Goal: Task Accomplishment & Management: Manage account settings

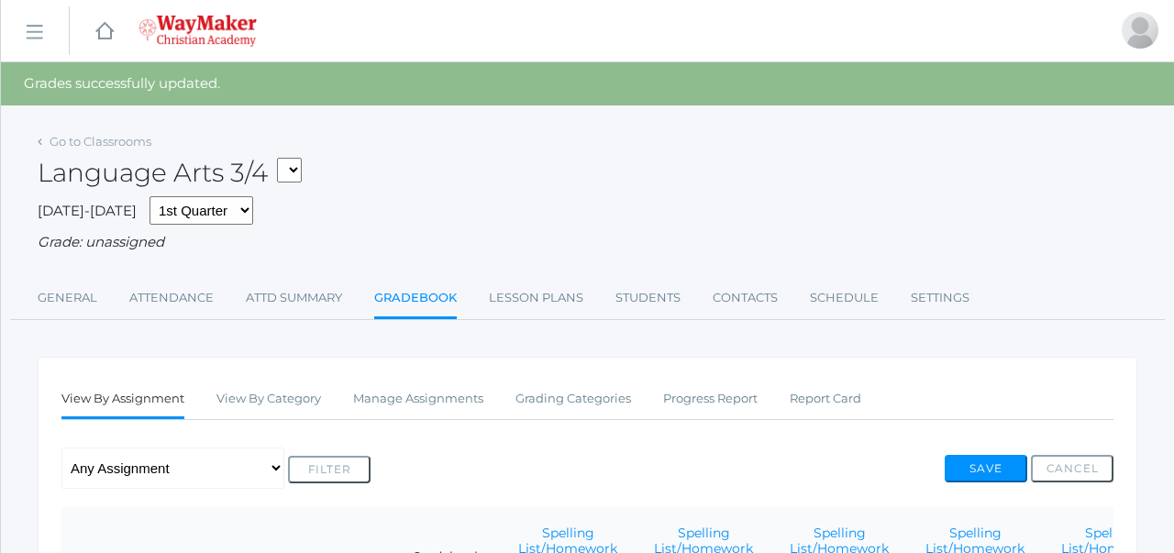
click at [294, 170] on select "03ELEM - Language Arts 3/4 03ELEM - History 3/4 03ELEM - Science 3/4 03ELEM - M…" at bounding box center [289, 170] width 25 height 25
select select "2575"
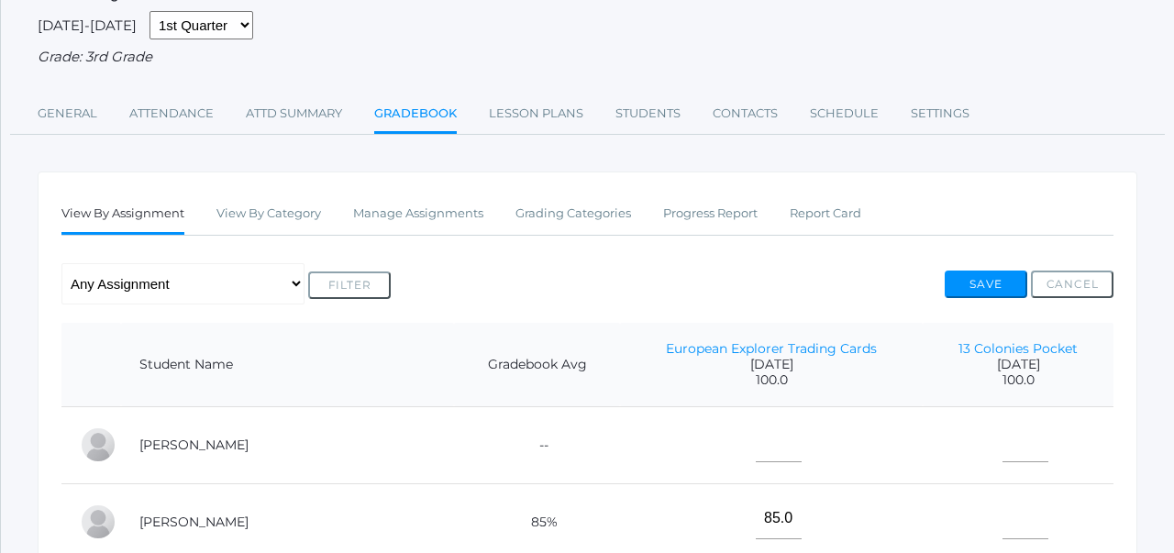
scroll to position [135, 0]
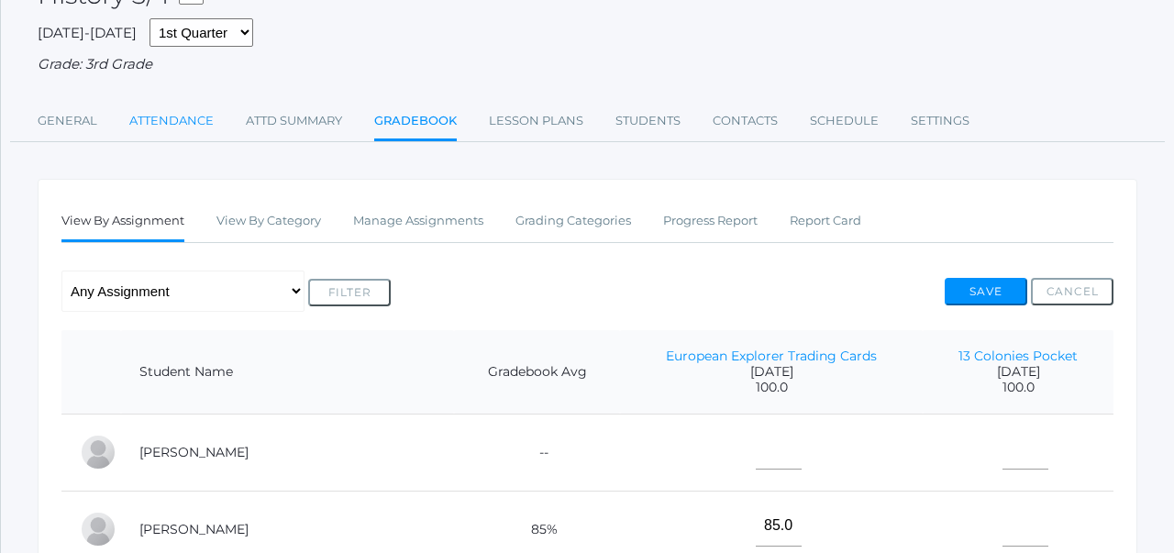
click at [160, 121] on link "Attendance" at bounding box center [171, 121] width 84 height 37
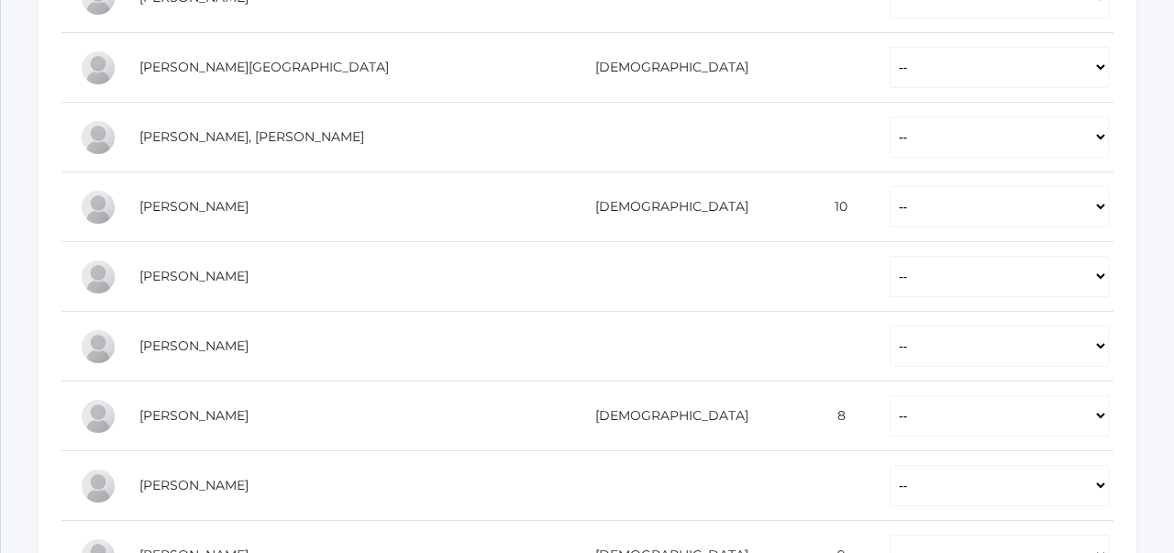
scroll to position [570, 0]
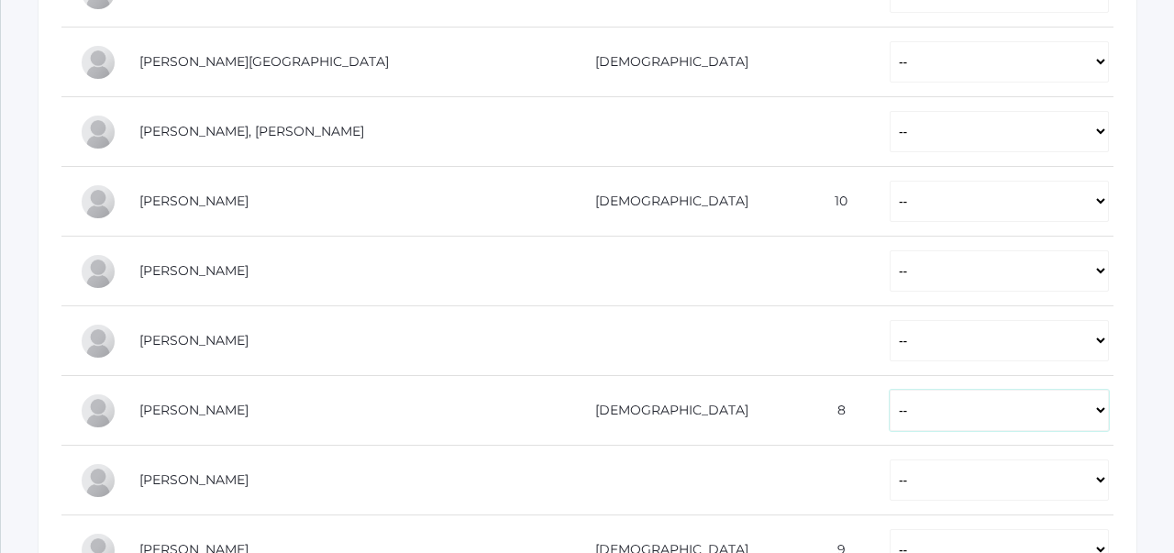
click at [890, 404] on select "-- Present Tardy Excused Tardy Unexcused Absent Excused Absent Unexcused" at bounding box center [999, 410] width 219 height 41
select select "AE"
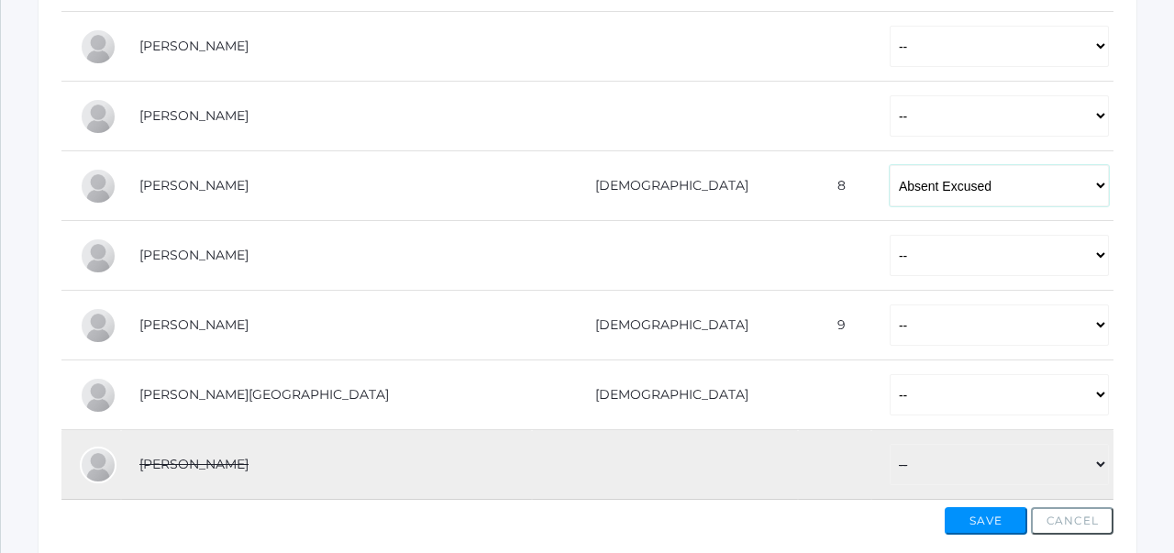
scroll to position [804, 0]
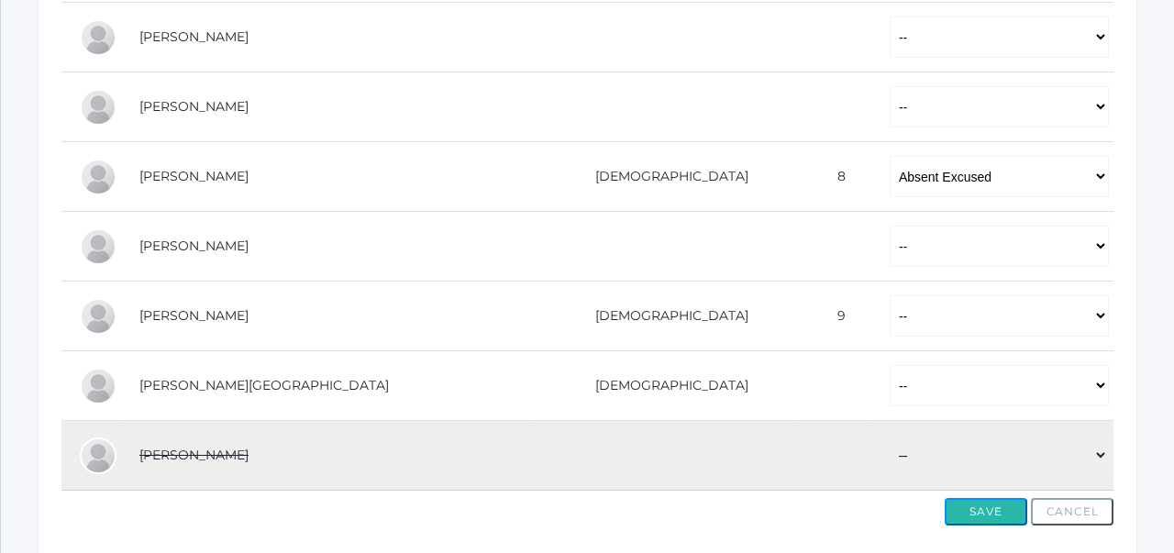
click at [993, 508] on button "Save" at bounding box center [986, 512] width 83 height 28
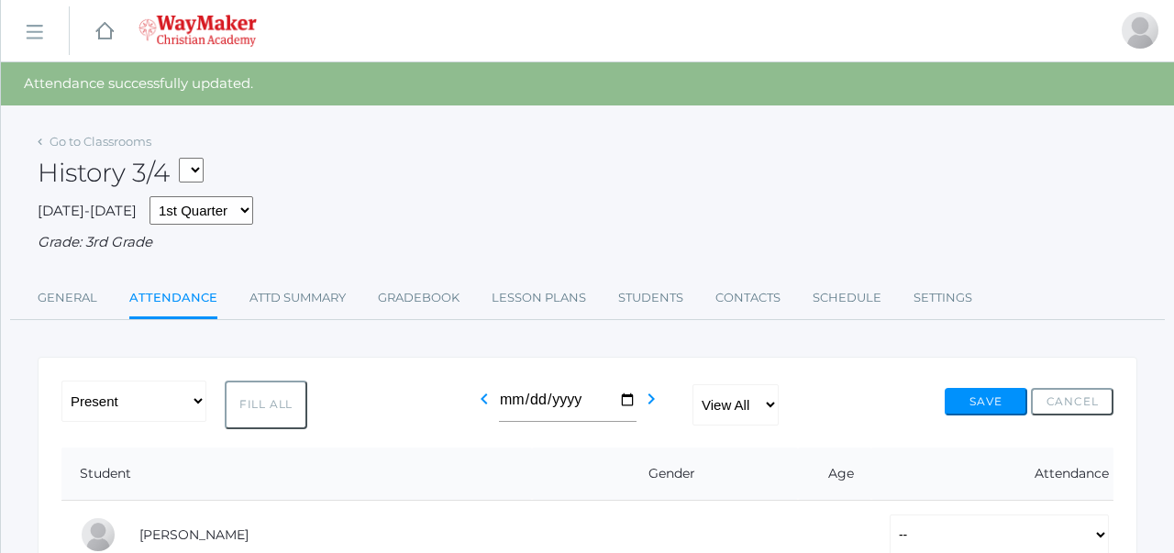
click at [202, 165] on select "03ELEM - Language Arts 3/4 03ELEM - History 3/4 03ELEM - Science 3/4 03ELEM - M…" at bounding box center [191, 170] width 25 height 25
select select "2574"
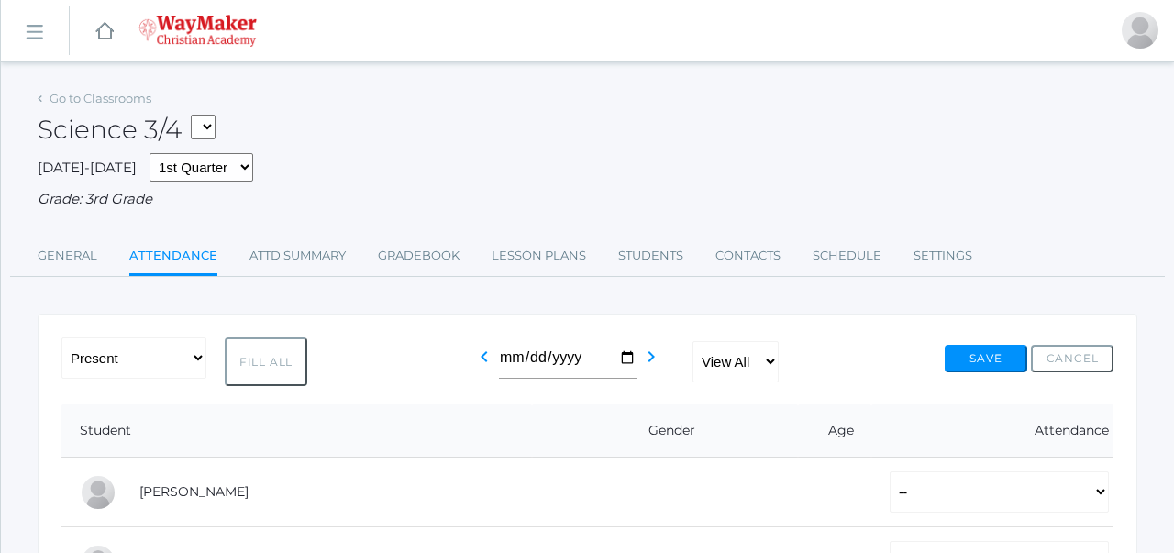
click at [202, 126] on select "03ELEM - Language Arts 3/4 03ELEM - History 3/4 03ELEM - Science 3/4 03ELEM - M…" at bounding box center [203, 127] width 25 height 25
select select "2504"
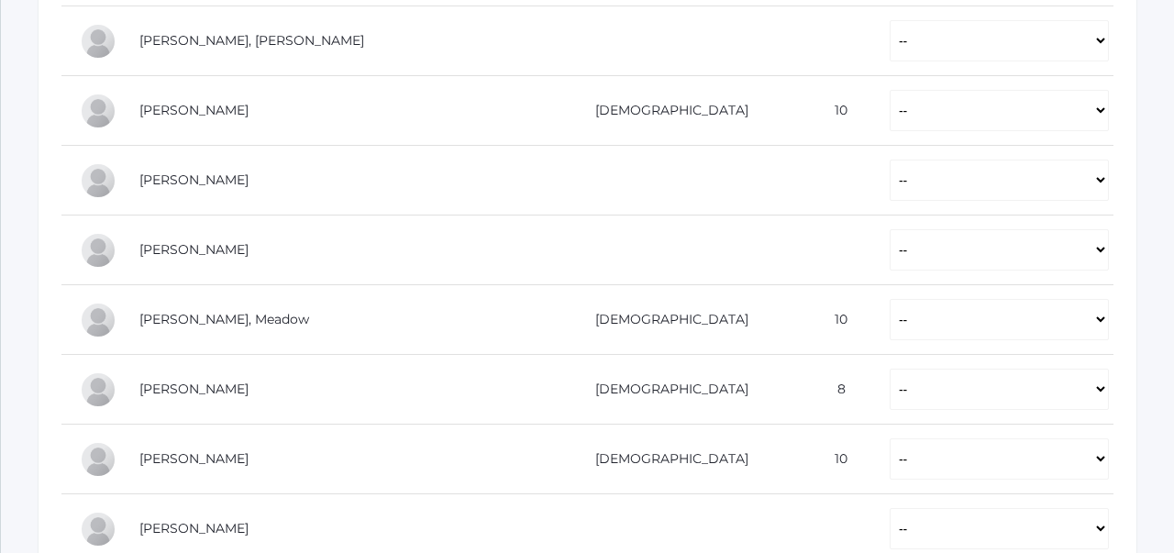
scroll to position [1036, 0]
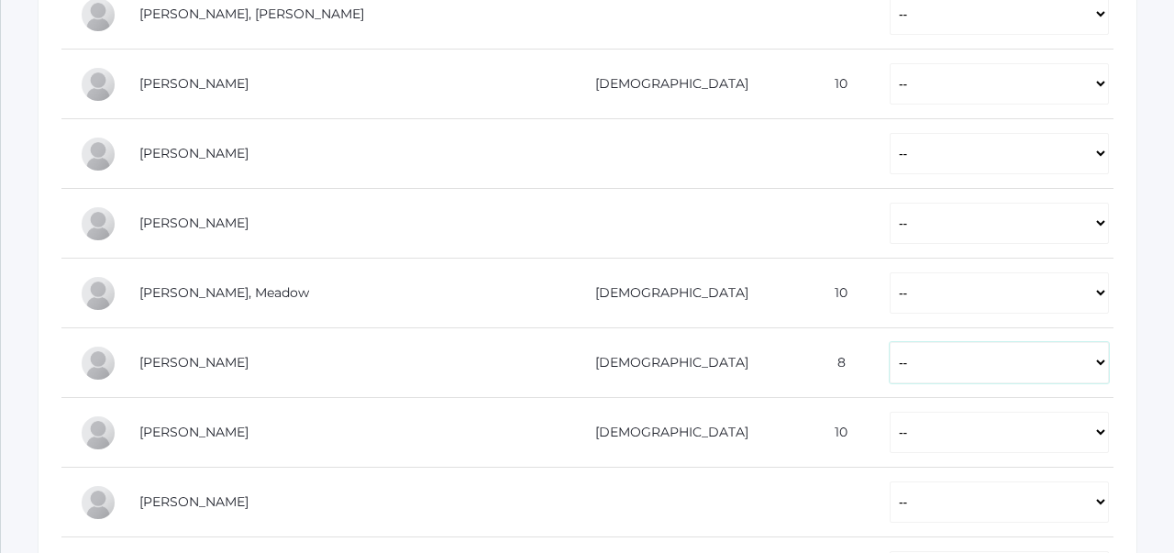
click at [890, 359] on select "-- Present Tardy Excused Tardy Unexcused Absent Excused Absent Unexcused" at bounding box center [999, 362] width 219 height 41
select select "AE"
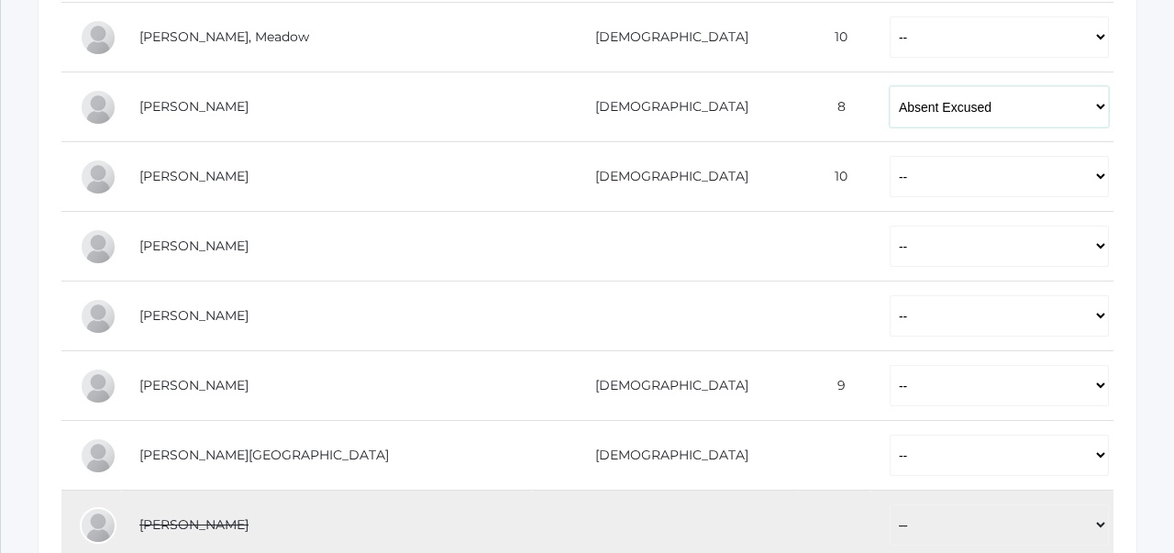
scroll to position [1479, 0]
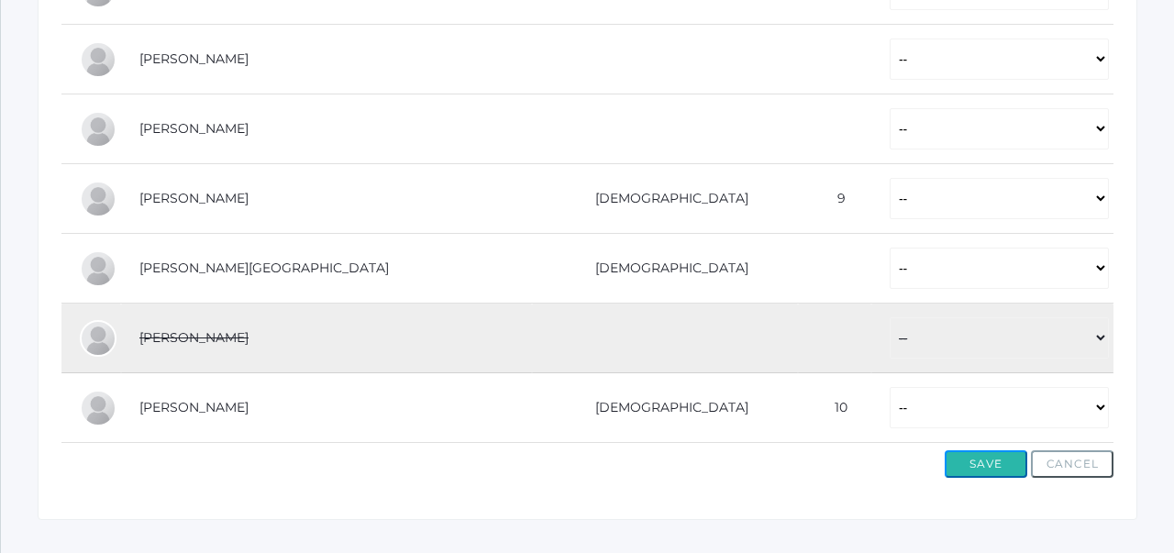
click at [968, 457] on button "Save" at bounding box center [986, 464] width 83 height 28
